Goal: Complete application form

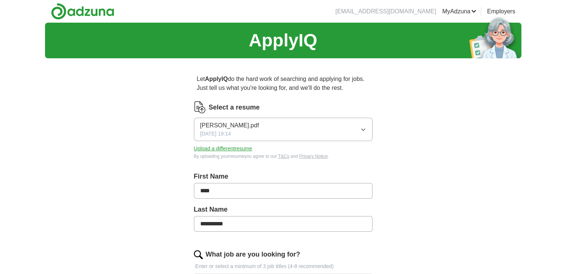
click at [231, 151] on button "Upload a different resume" at bounding box center [223, 149] width 58 height 8
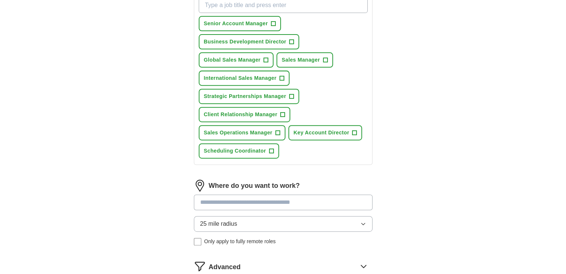
scroll to position [268, 0]
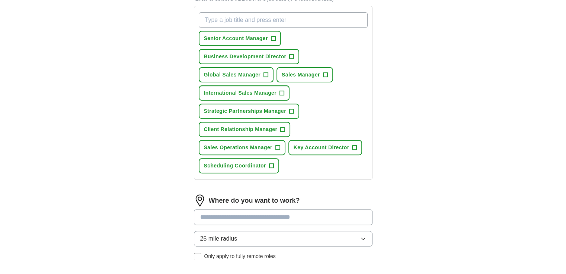
click at [354, 146] on span "+" at bounding box center [354, 148] width 4 height 6
click at [0, 0] on span "×" at bounding box center [0, 0] width 0 height 0
click at [325, 73] on span "+" at bounding box center [325, 75] width 4 height 6
click at [281, 92] on span "+" at bounding box center [281, 93] width 4 height 6
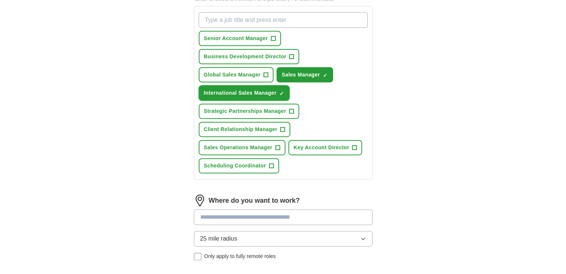
click at [266, 73] on span "+" at bounding box center [265, 75] width 4 height 6
click at [276, 146] on span "+" at bounding box center [277, 148] width 4 height 6
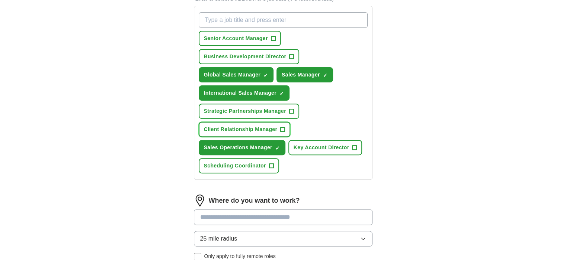
click at [282, 127] on span "+" at bounding box center [282, 130] width 4 height 6
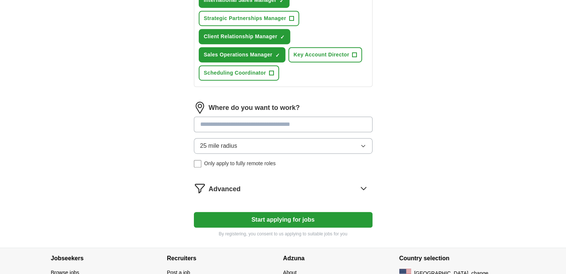
click at [274, 216] on button "Start applying for jobs" at bounding box center [283, 220] width 179 height 16
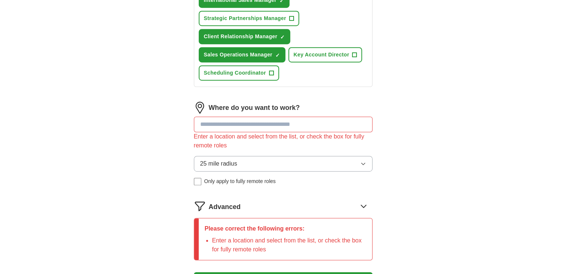
click at [286, 122] on input at bounding box center [283, 125] width 179 height 16
type input "*"
type input "***"
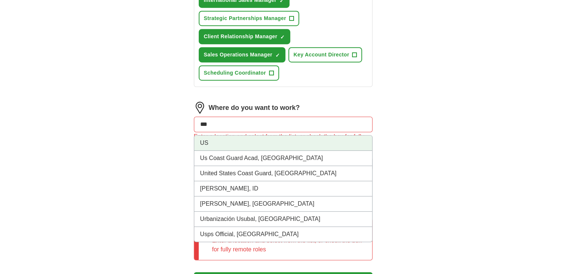
click at [239, 138] on li "US" at bounding box center [283, 143] width 178 height 15
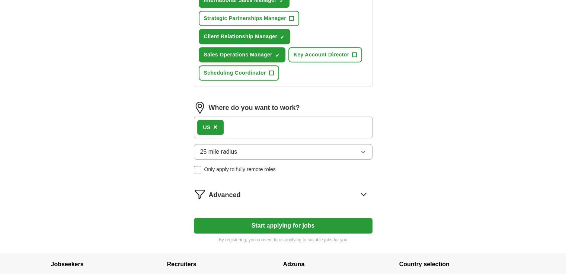
click at [278, 221] on button "Start applying for jobs" at bounding box center [283, 226] width 179 height 16
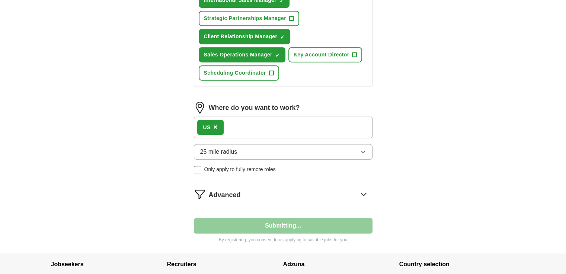
select select "**"
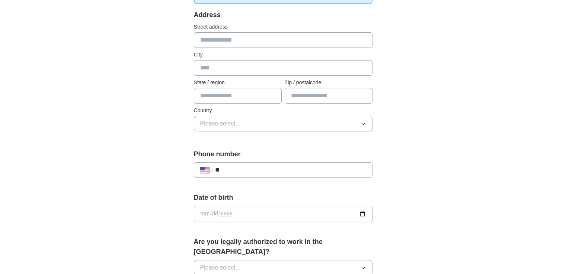
scroll to position [149, 0]
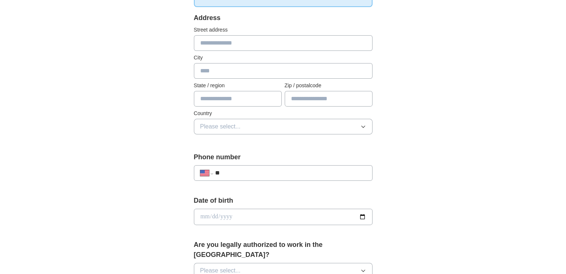
click at [261, 169] on input "**" at bounding box center [290, 173] width 151 height 9
type input "**********"
click at [210, 216] on input "date" at bounding box center [283, 217] width 179 height 16
click at [362, 218] on input "date" at bounding box center [283, 217] width 179 height 16
click at [432, 176] on div "**********" at bounding box center [283, 212] width 476 height 677
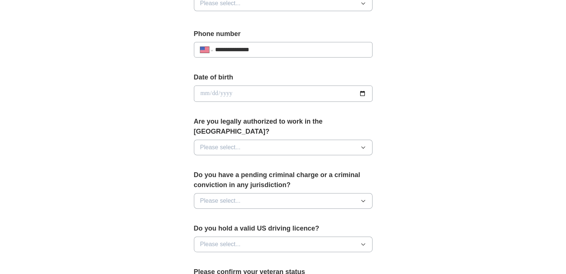
scroll to position [291, 0]
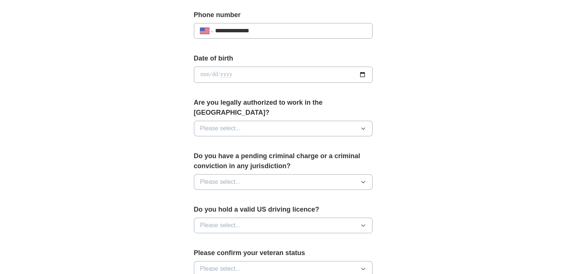
click at [307, 121] on button "Please select..." at bounding box center [283, 129] width 179 height 16
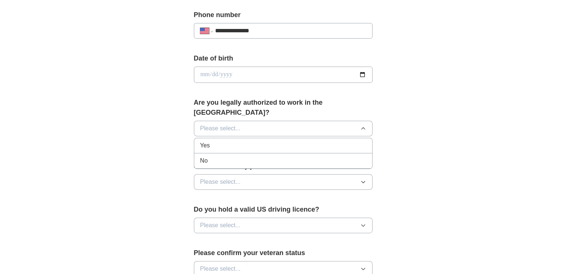
click at [271, 141] on div "Yes" at bounding box center [283, 145] width 166 height 9
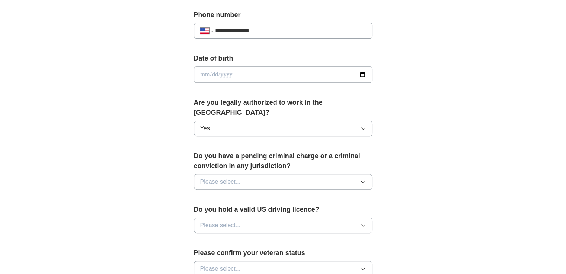
click at [235, 178] on span "Please select..." at bounding box center [220, 182] width 41 height 9
click at [209, 210] on div "No" at bounding box center [283, 214] width 166 height 9
click at [257, 218] on button "Please select..." at bounding box center [283, 226] width 179 height 16
click at [234, 238] on div "Yes" at bounding box center [283, 242] width 166 height 9
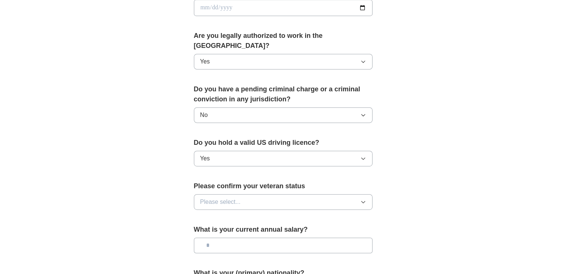
scroll to position [365, 0]
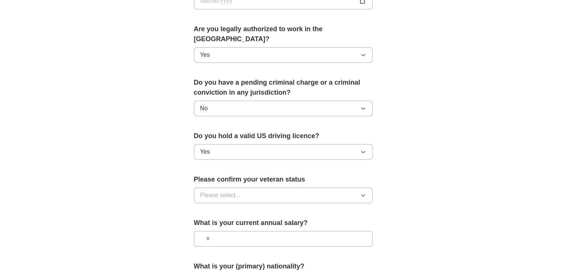
click at [281, 188] on button "Please select..." at bounding box center [283, 196] width 179 height 16
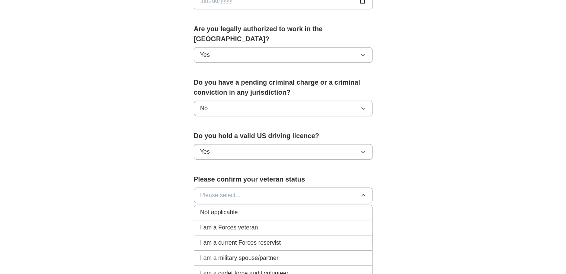
click at [265, 208] on div "Not applicable" at bounding box center [283, 212] width 166 height 9
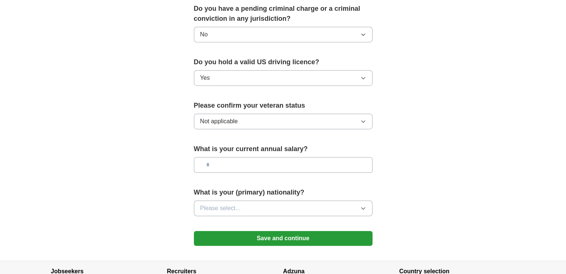
scroll to position [456, 0]
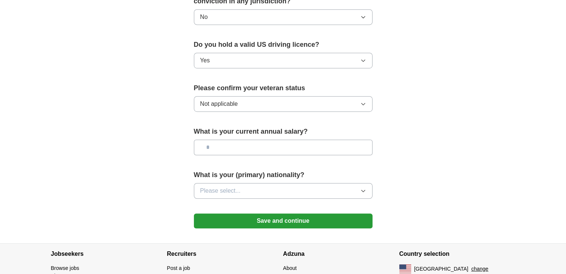
click at [361, 188] on icon "button" at bounding box center [363, 191] width 6 height 6
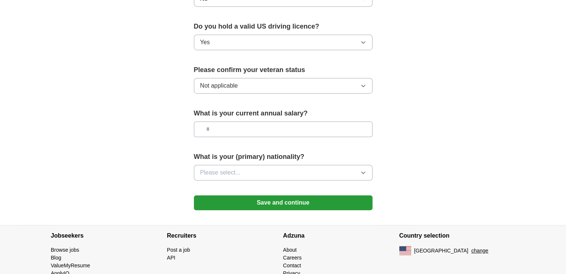
scroll to position [482, 0]
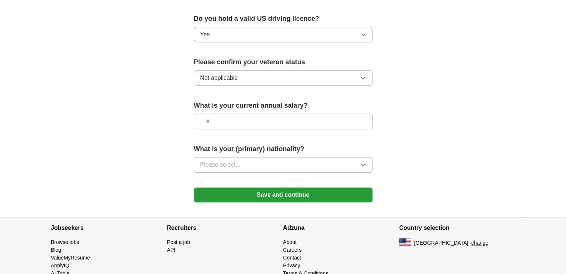
click at [364, 162] on icon "button" at bounding box center [363, 165] width 6 height 6
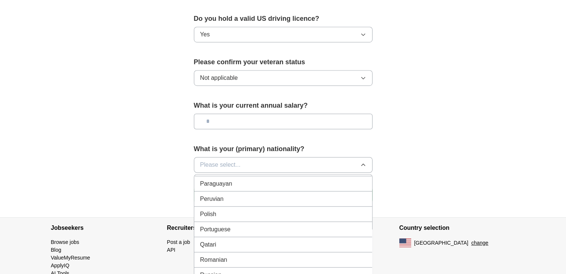
scroll to position [2130, 0]
click at [312, 258] on div "Russian" at bounding box center [283, 262] width 166 height 9
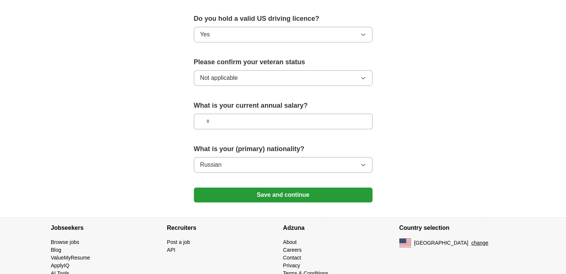
click at [284, 188] on button "Save and continue" at bounding box center [283, 195] width 179 height 15
